Goal: Transaction & Acquisition: Download file/media

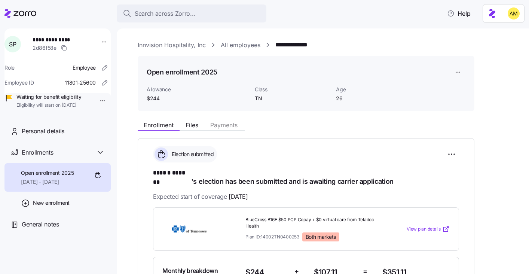
click at [178, 45] on link "Innvision Hospitality, Inc" at bounding box center [172, 44] width 68 height 9
click at [252, 27] on main "**********" at bounding box center [264, 134] width 529 height 269
click at [192, 118] on div "Enrollment Files Payments" at bounding box center [306, 123] width 337 height 13
click at [192, 125] on span "Files" at bounding box center [192, 125] width 13 height 6
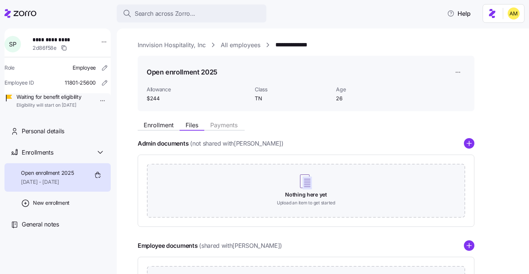
scroll to position [100, 0]
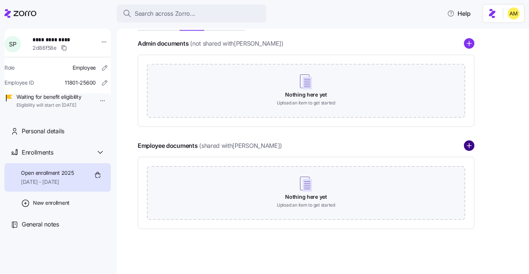
click at [471, 149] on circle "add icon" at bounding box center [469, 146] width 10 height 10
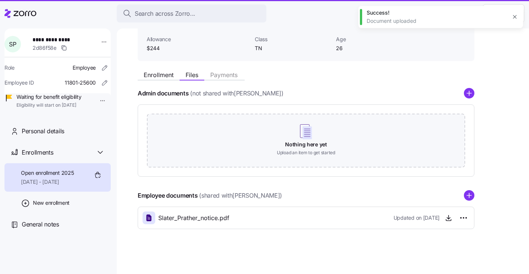
scroll to position [50, 0]
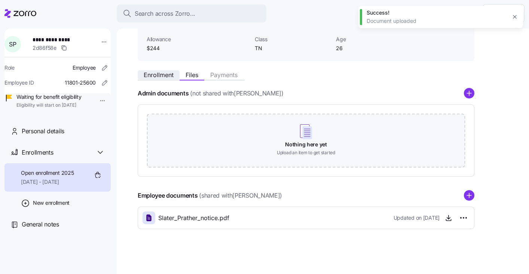
click at [168, 73] on span "Enrollment" at bounding box center [159, 75] width 30 height 6
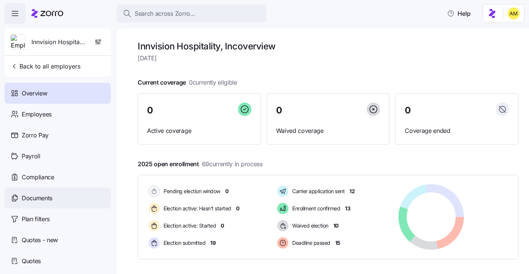
click at [41, 198] on span "Documents" at bounding box center [37, 198] width 31 height 9
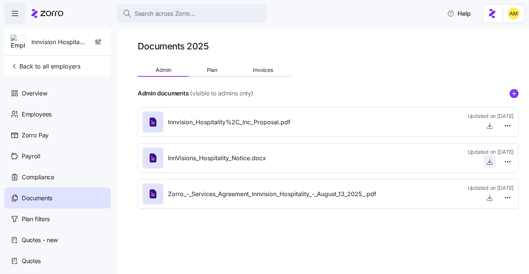
click at [490, 162] on icon "button" at bounding box center [489, 161] width 7 height 7
